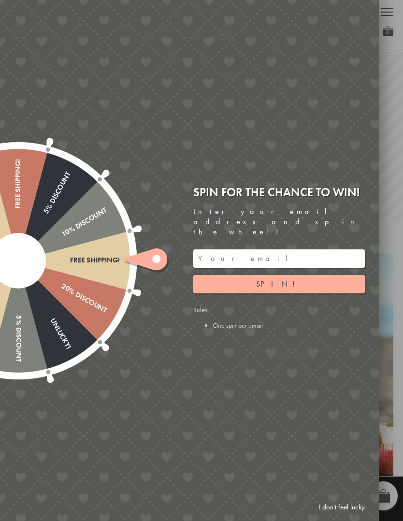
scroll to position [15, 0]
click at [343, 505] on link "I don't feel lucky" at bounding box center [342, 507] width 56 height 18
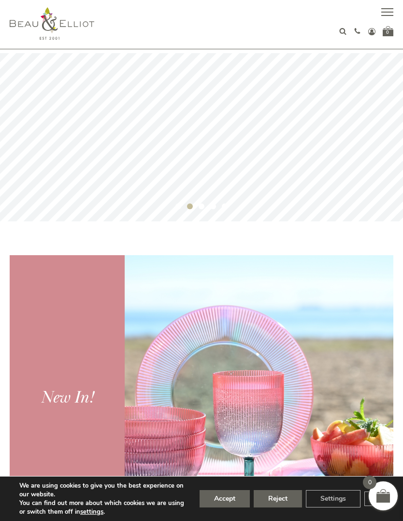
click at [392, 13] on button "button" at bounding box center [387, 13] width 12 height 12
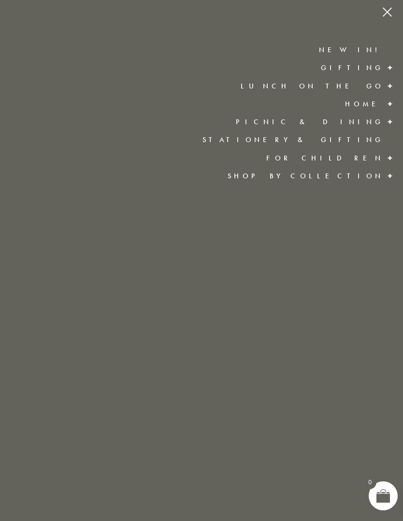
click at [361, 85] on link "Lunch On The Go" at bounding box center [312, 86] width 143 height 10
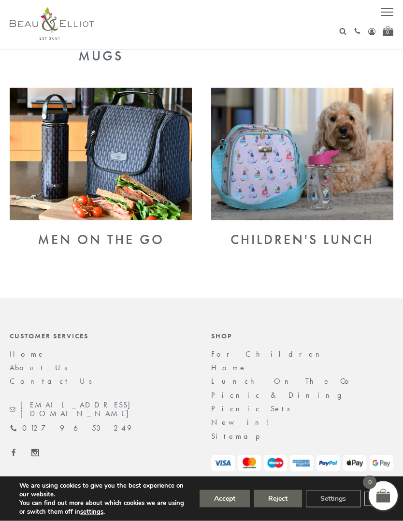
scroll to position [716, 0]
click at [130, 153] on img at bounding box center [101, 153] width 182 height 132
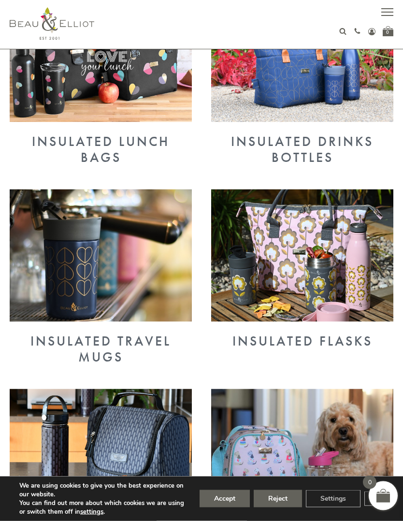
scroll to position [354, 0]
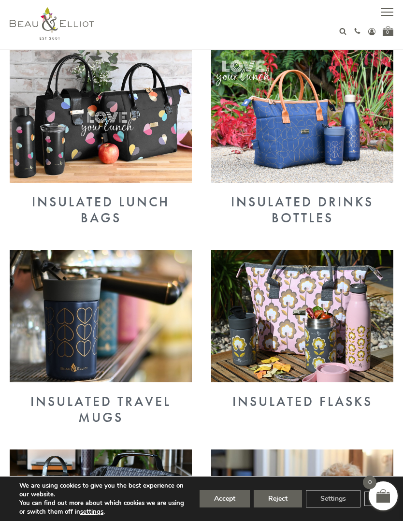
click at [125, 129] on img at bounding box center [101, 116] width 182 height 132
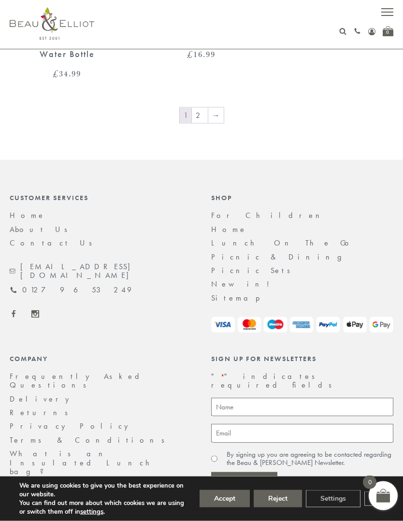
scroll to position [2047, 0]
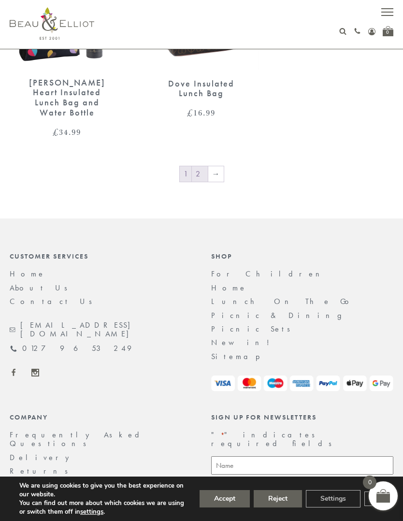
click at [198, 166] on link "2" at bounding box center [200, 173] width 16 height 15
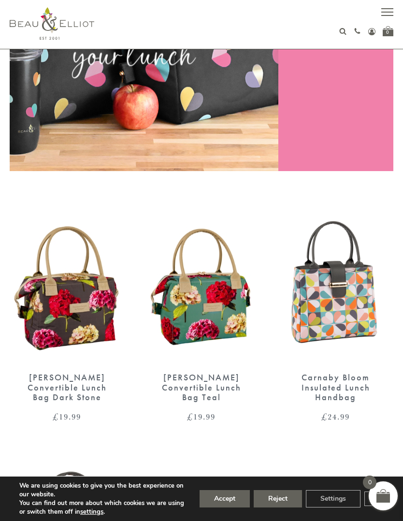
scroll to position [0, 0]
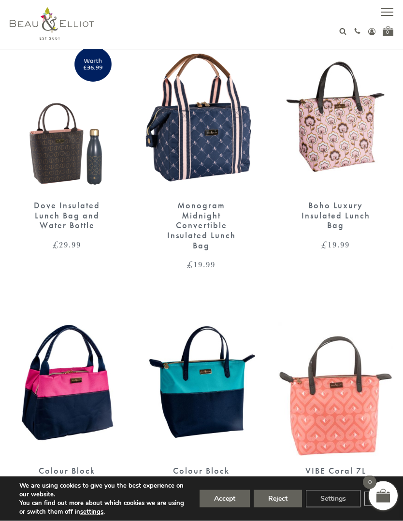
scroll to position [363, 0]
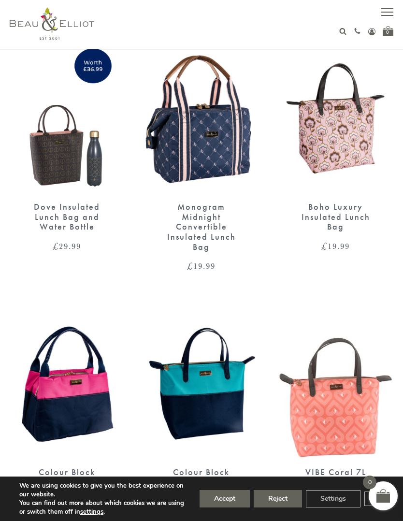
click at [207, 132] on img at bounding box center [201, 118] width 115 height 148
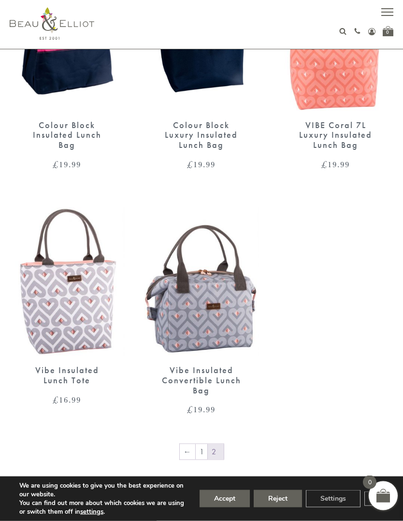
scroll to position [706, 0]
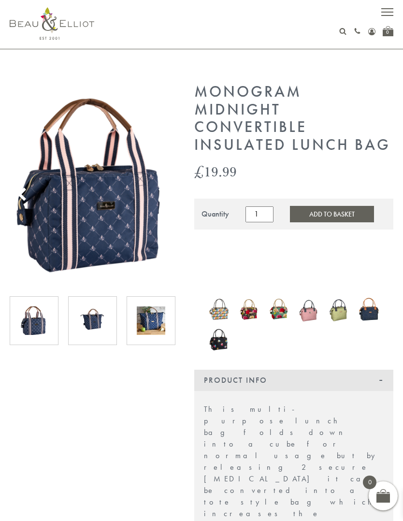
click at [74, 215] on img at bounding box center [93, 183] width 166 height 201
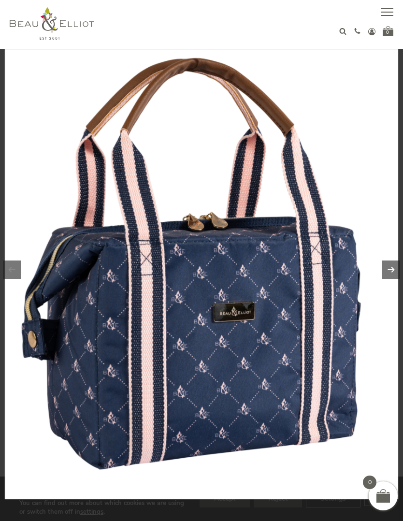
click at [391, 271] on link at bounding box center [391, 269] width 18 height 18
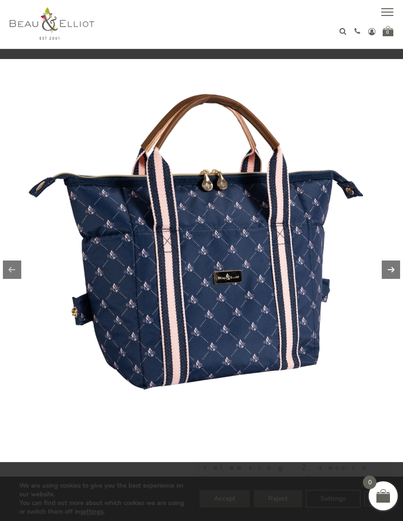
click at [391, 270] on link at bounding box center [391, 269] width 18 height 18
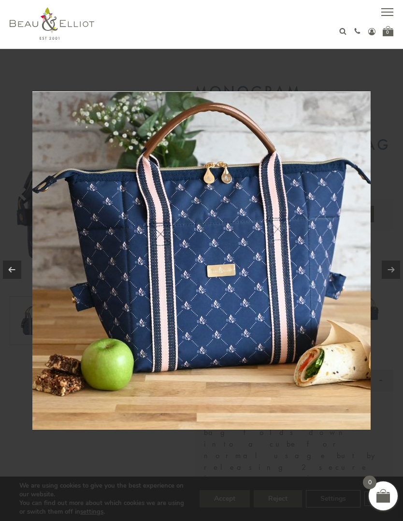
click at [392, 269] on link at bounding box center [391, 269] width 18 height 18
click at [388, 426] on div at bounding box center [201, 260] width 403 height 521
click at [244, 74] on div at bounding box center [201, 260] width 403 height 521
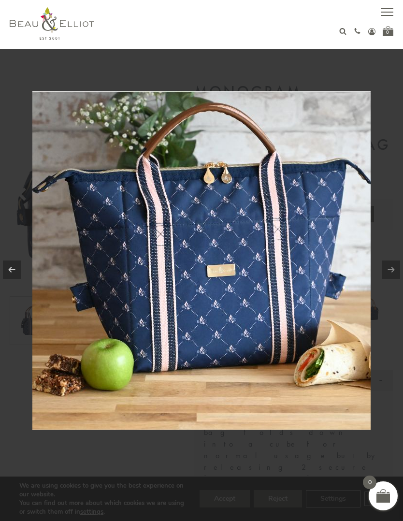
click at [2, 473] on div at bounding box center [201, 260] width 403 height 521
click at [77, 465] on div at bounding box center [201, 260] width 403 height 521
click at [341, 69] on div at bounding box center [201, 260] width 403 height 521
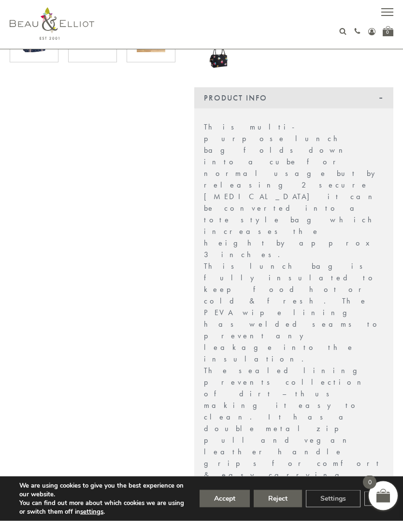
scroll to position [11, 0]
